Goal: Navigation & Orientation: Find specific page/section

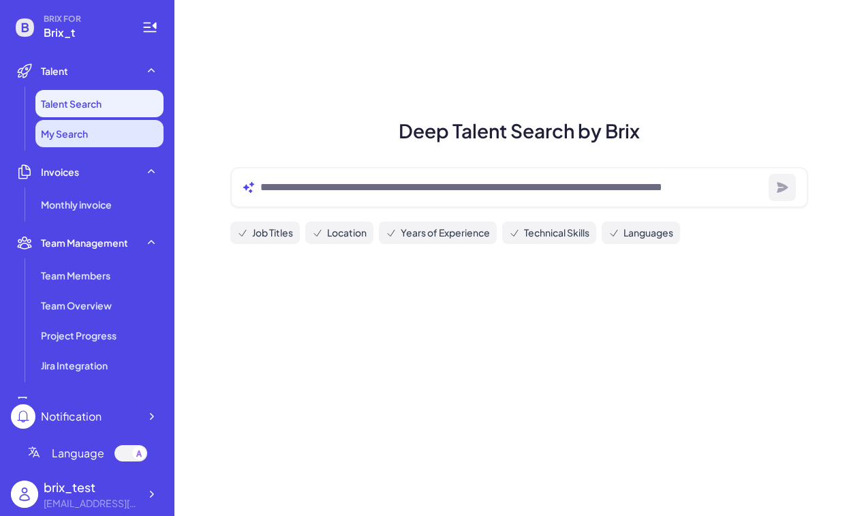
click at [89, 134] on li "My Search" at bounding box center [99, 133] width 128 height 27
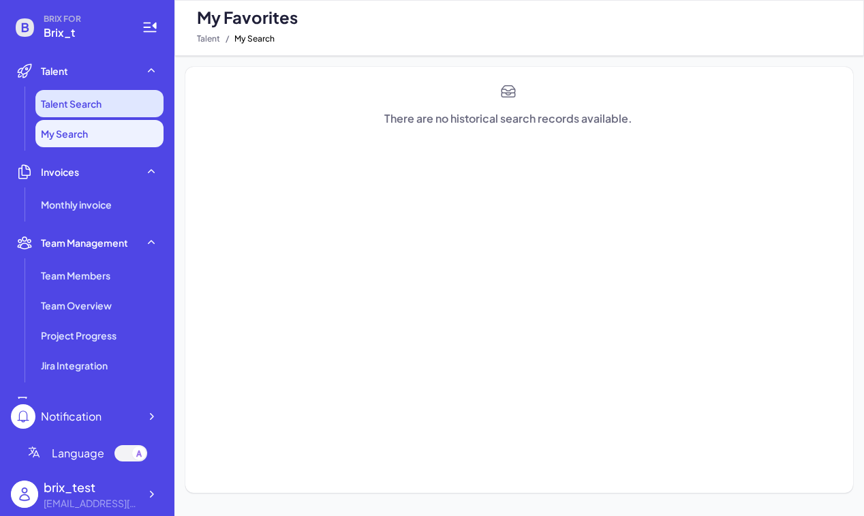
click at [78, 111] on li "Talent Search" at bounding box center [99, 103] width 128 height 27
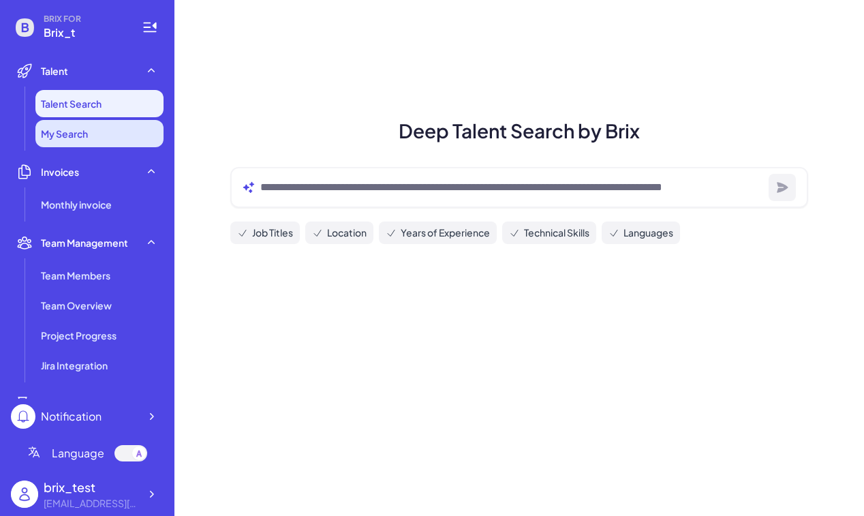
click at [78, 134] on span "My Search" at bounding box center [64, 134] width 47 height 14
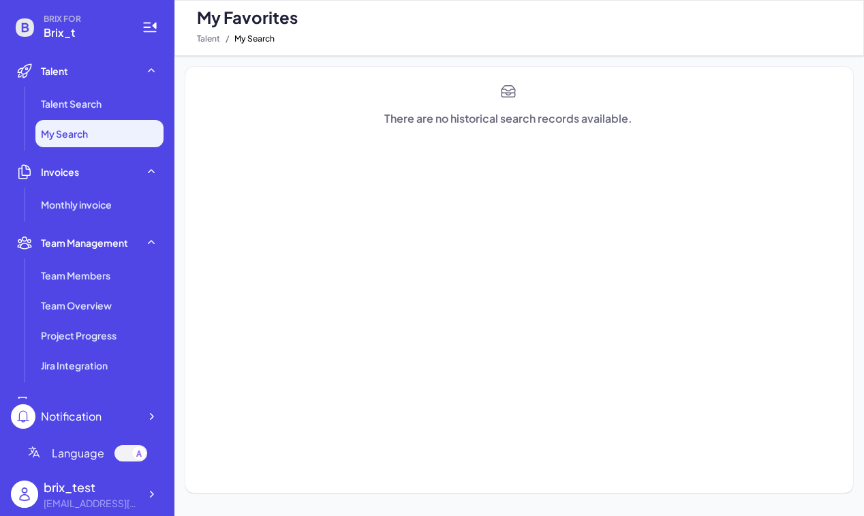
click at [78, 218] on ul "Talent Talent Search My Search Invoices Monthly invoice Team Management Team Me…" at bounding box center [87, 227] width 153 height 341
click at [85, 204] on span "Monthly invoice" at bounding box center [76, 205] width 71 height 14
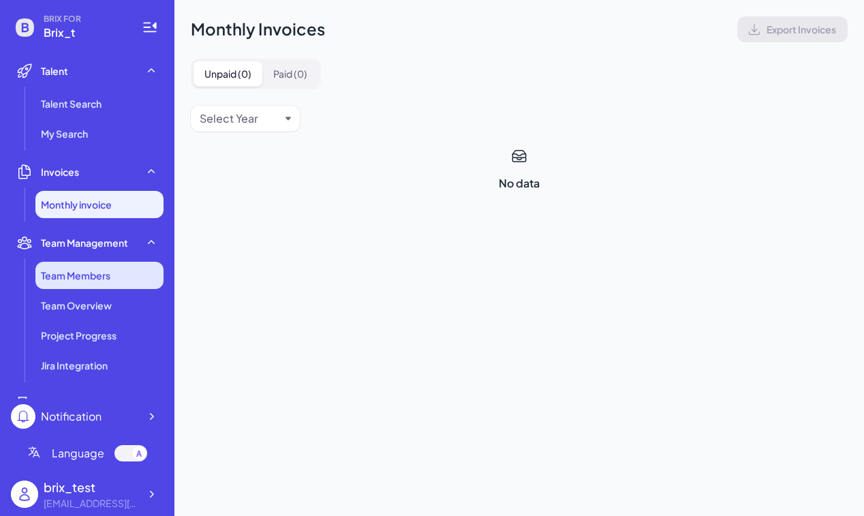
click at [99, 281] on span "Team Members" at bounding box center [75, 275] width 69 height 14
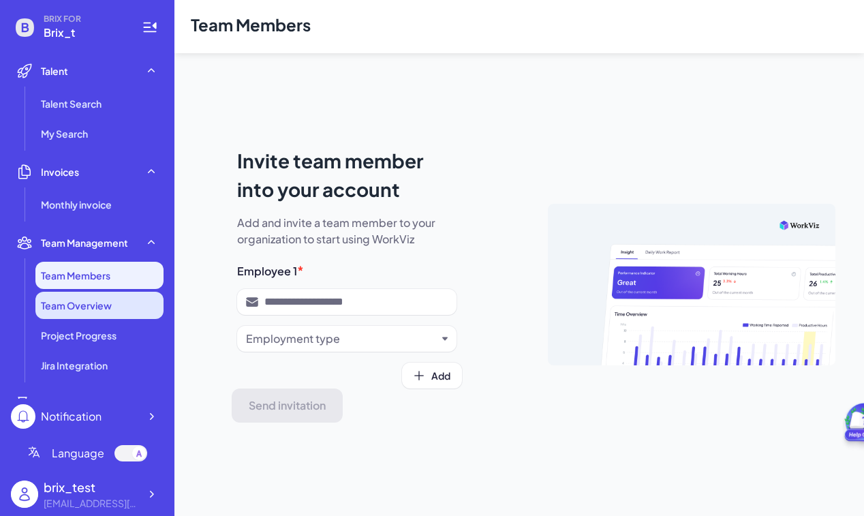
click at [106, 294] on li "Team Overview" at bounding box center [99, 305] width 128 height 27
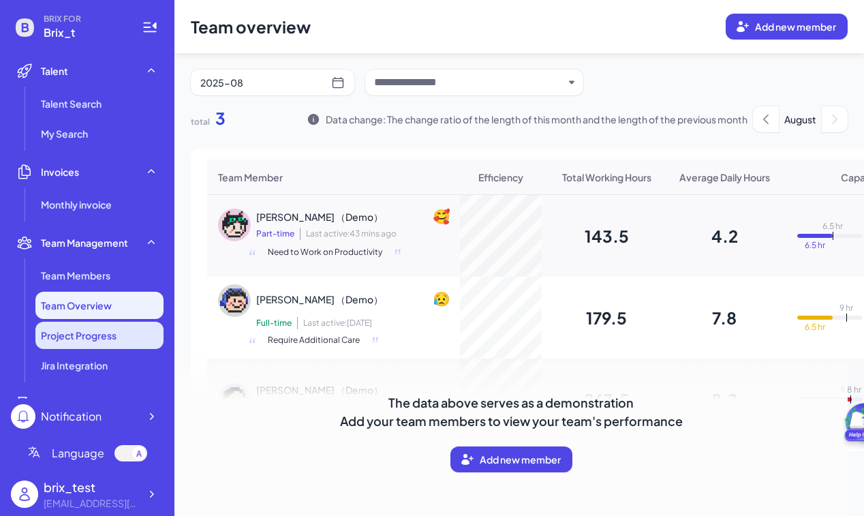
click at [96, 331] on span "Project Progress" at bounding box center [79, 335] width 76 height 14
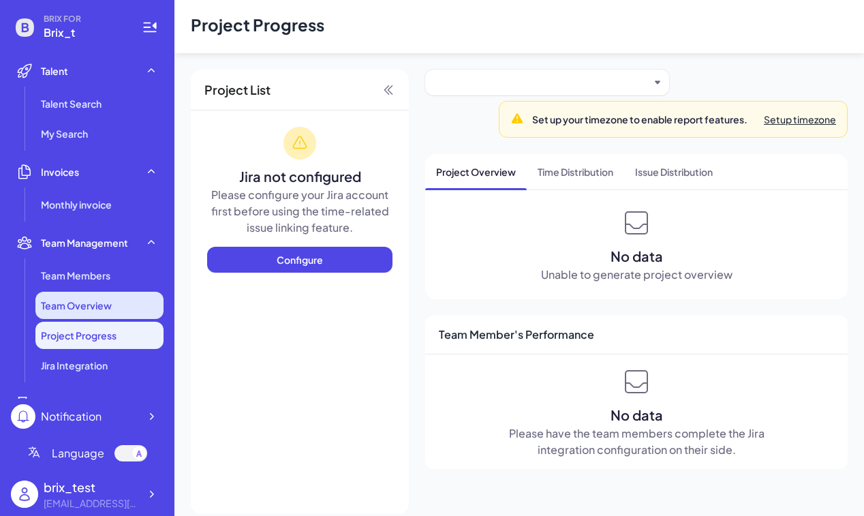
click at [87, 307] on span "Team Overview" at bounding box center [76, 305] width 71 height 14
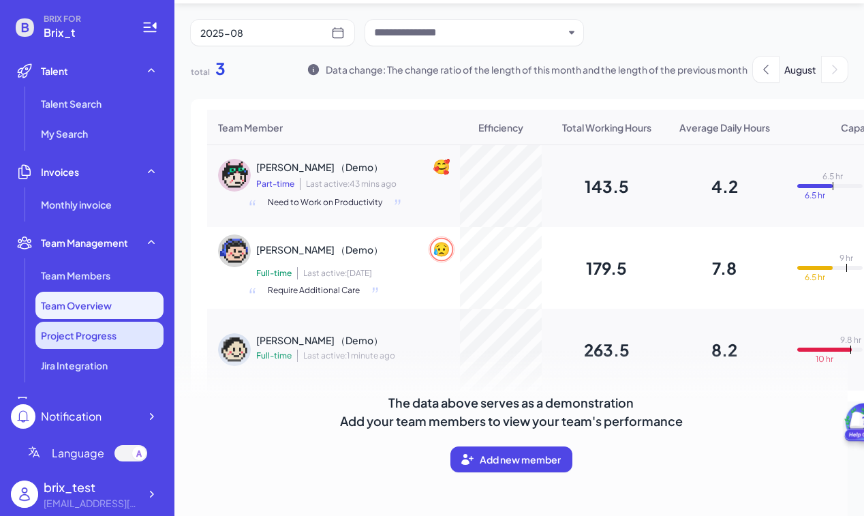
click at [115, 345] on li "Project Progress" at bounding box center [99, 335] width 128 height 27
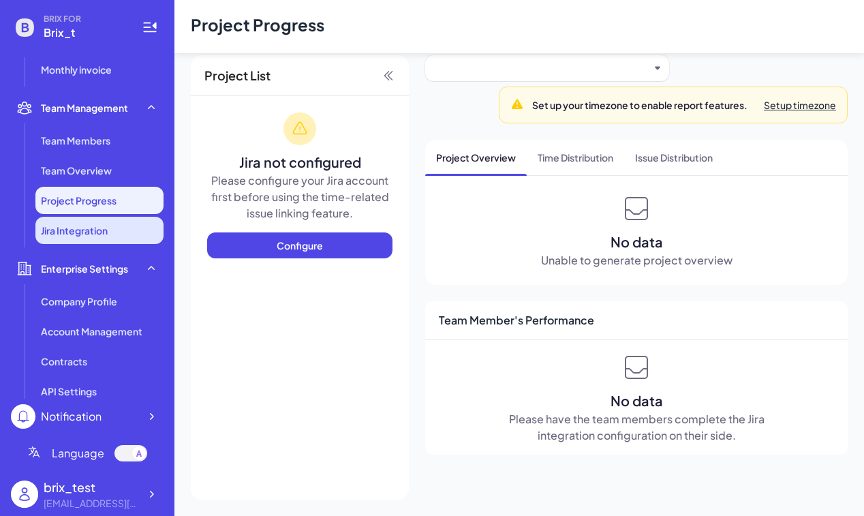
scroll to position [144, 0]
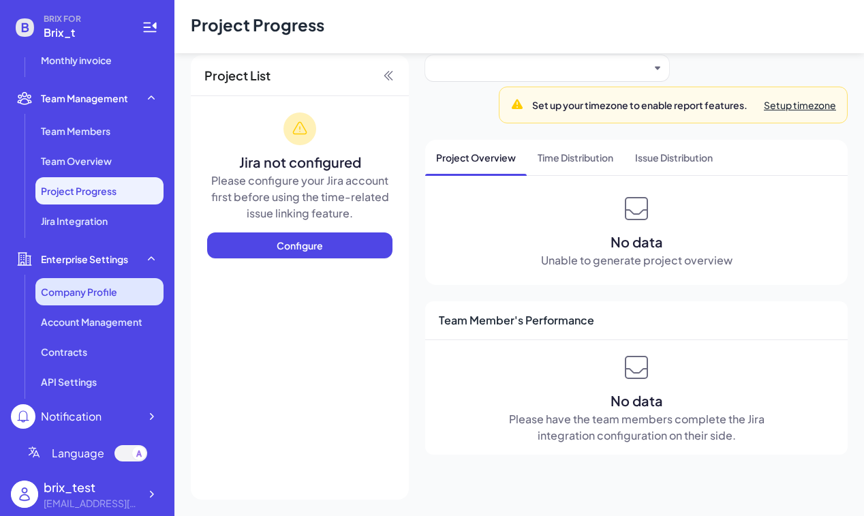
click at [78, 299] on li "Company Profile" at bounding box center [99, 291] width 128 height 27
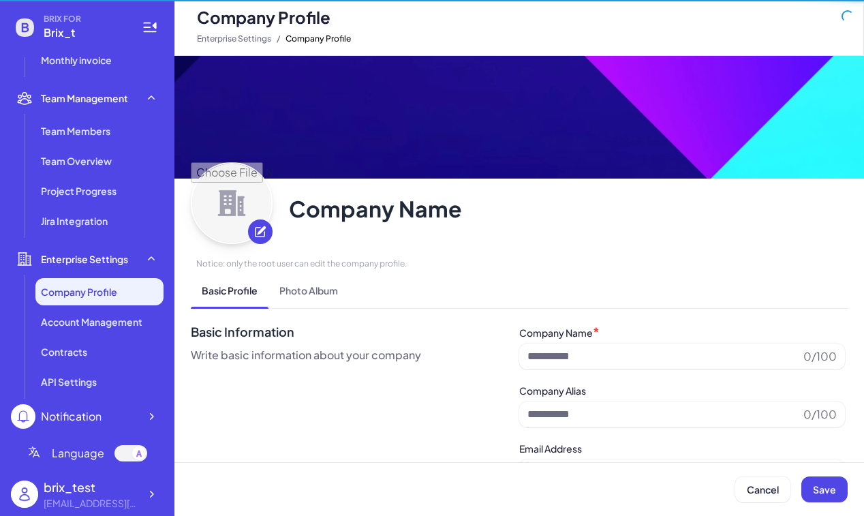
type input "******"
type input "**********"
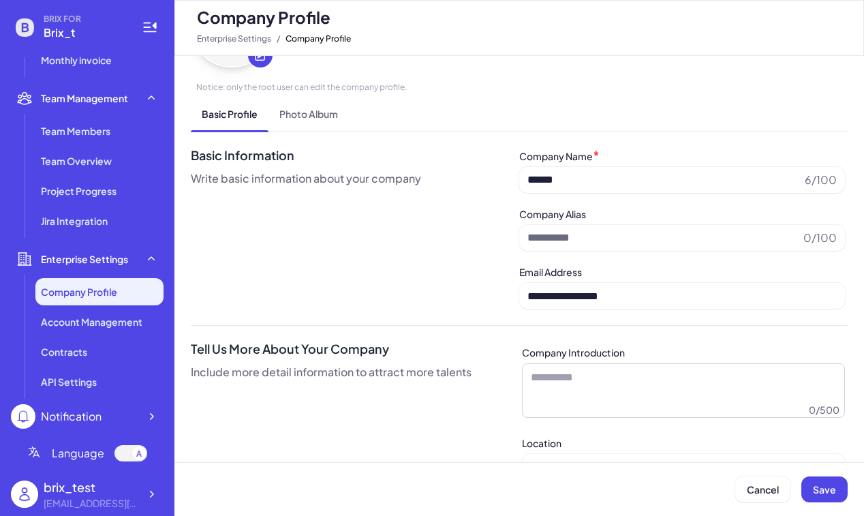
scroll to position [197, 0]
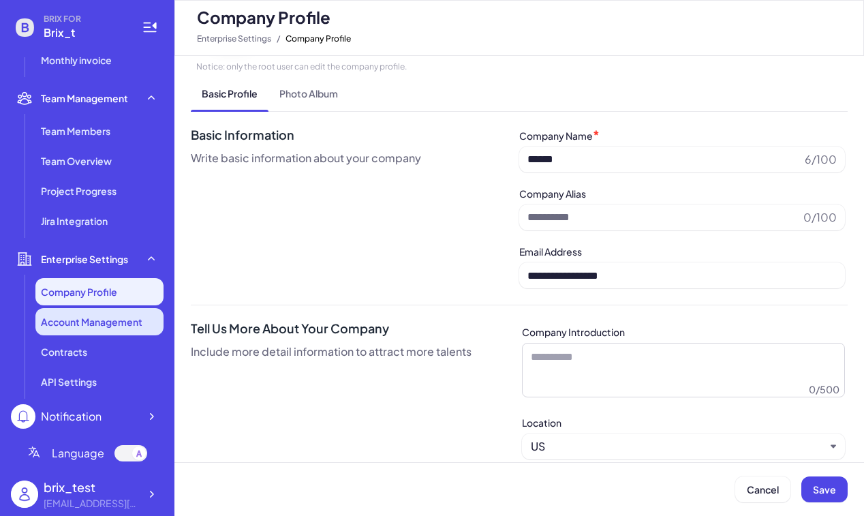
click at [90, 325] on span "Account Management" at bounding box center [91, 322] width 101 height 14
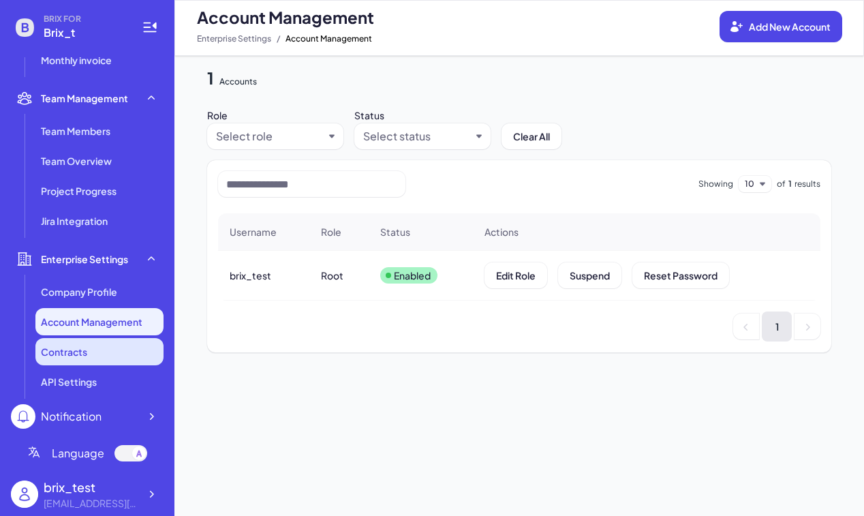
click at [86, 349] on span "Contracts" at bounding box center [64, 352] width 46 height 14
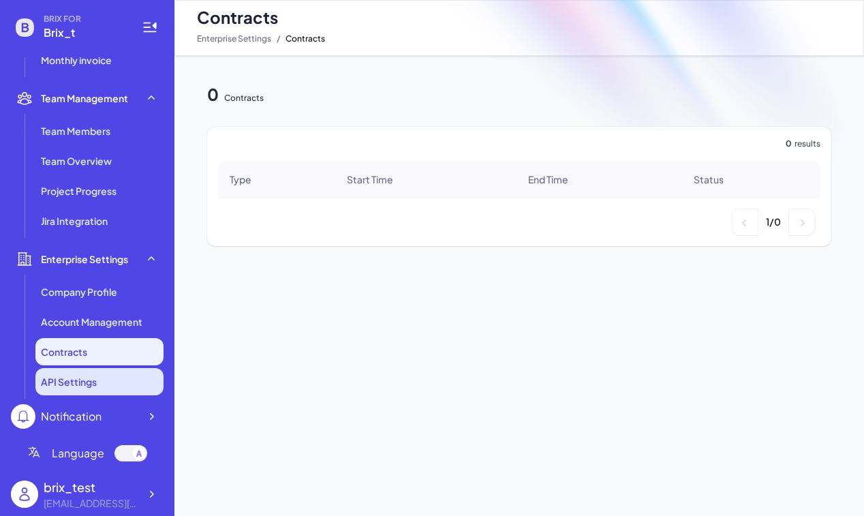
click at [89, 383] on span "API Settings" at bounding box center [69, 382] width 56 height 14
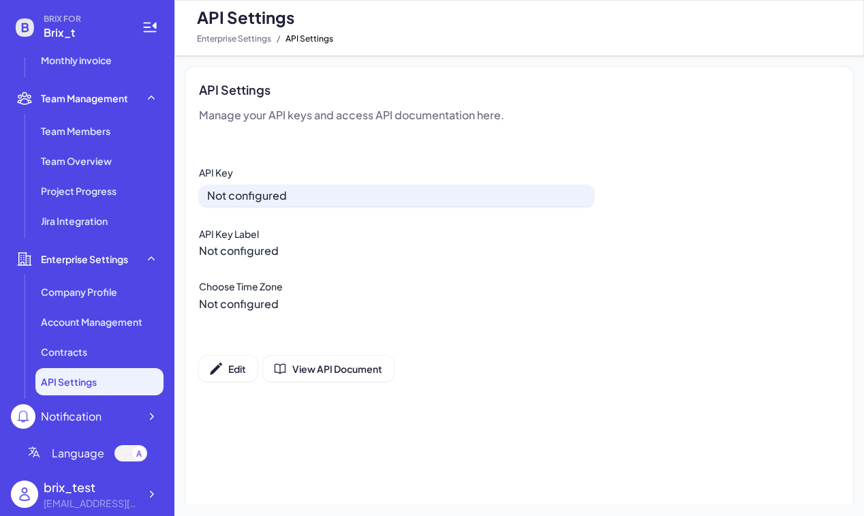
click at [64, 463] on div "Language" at bounding box center [87, 453] width 153 height 38
click at [66, 447] on span "Language" at bounding box center [78, 453] width 52 height 16
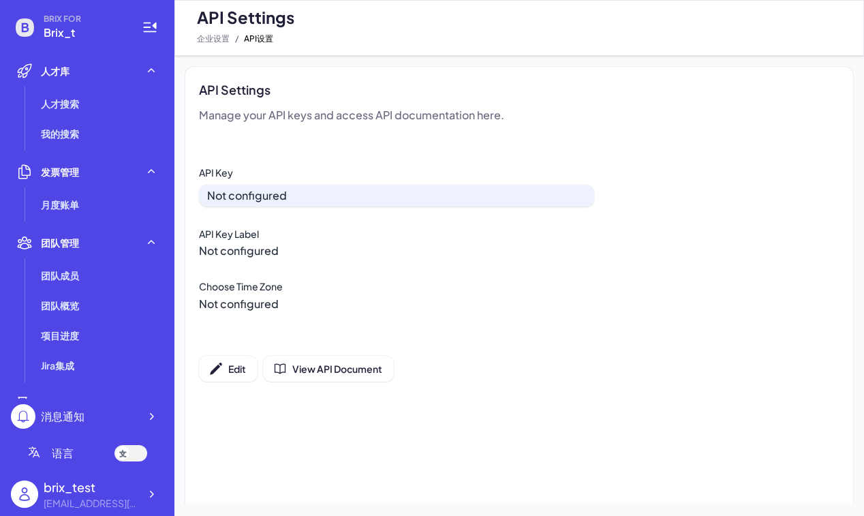
click at [129, 454] on div at bounding box center [130, 453] width 33 height 16
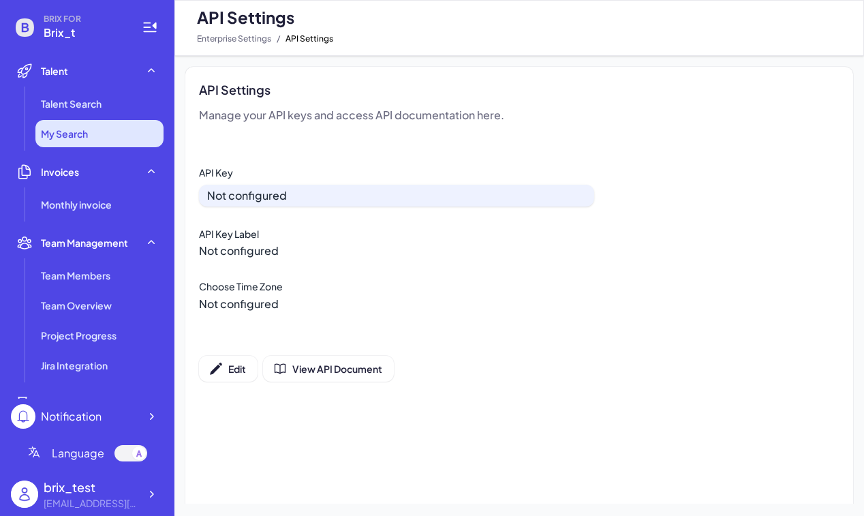
click at [126, 136] on li "My Search" at bounding box center [99, 133] width 128 height 27
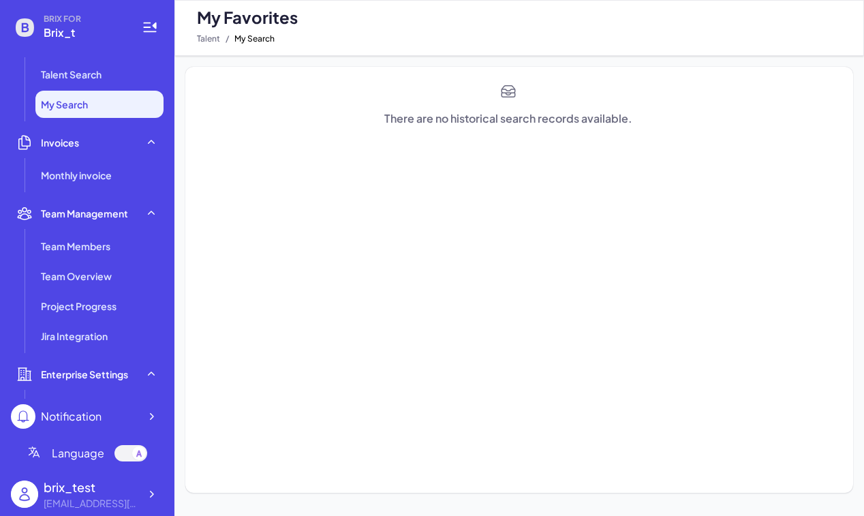
scroll to position [31, 0]
